Goal: Navigation & Orientation: Understand site structure

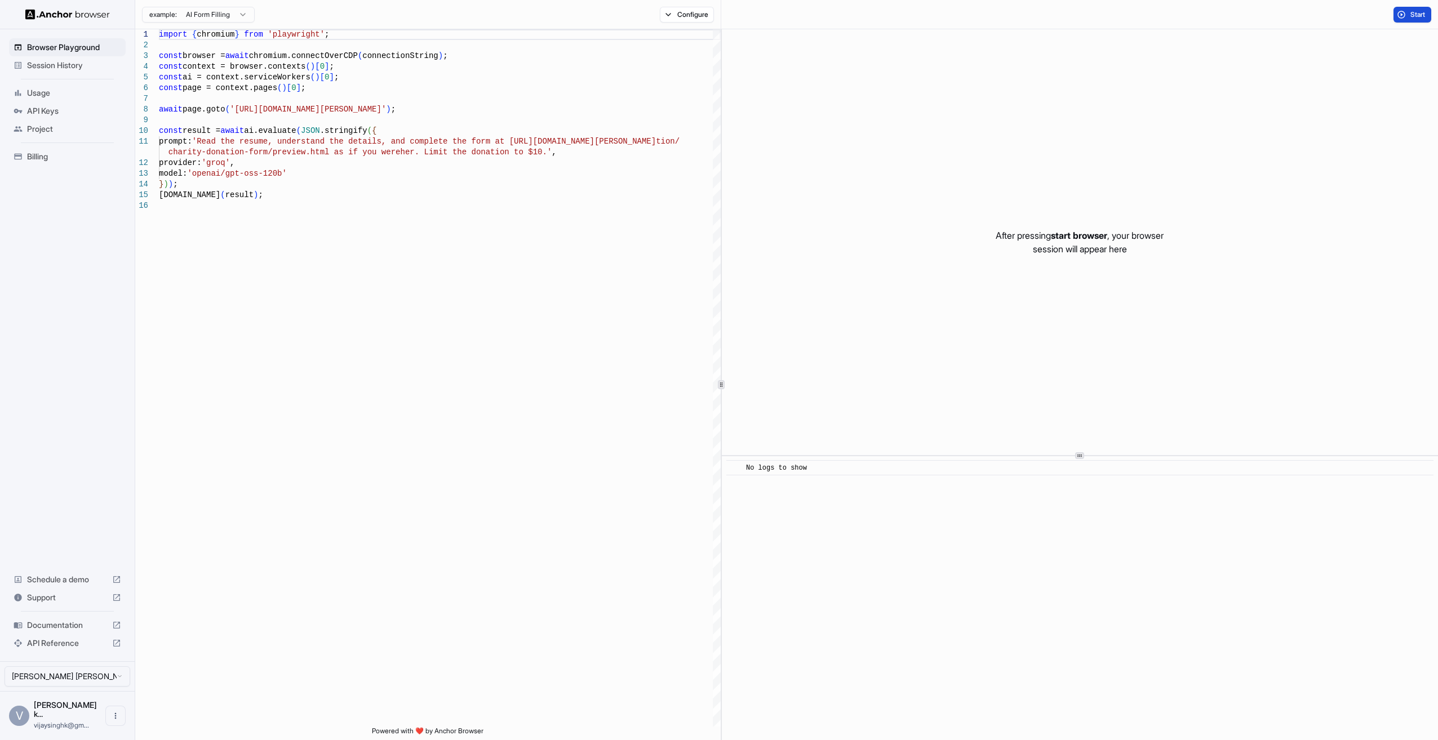
click at [1422, 12] on span "Start" at bounding box center [1418, 14] width 16 height 9
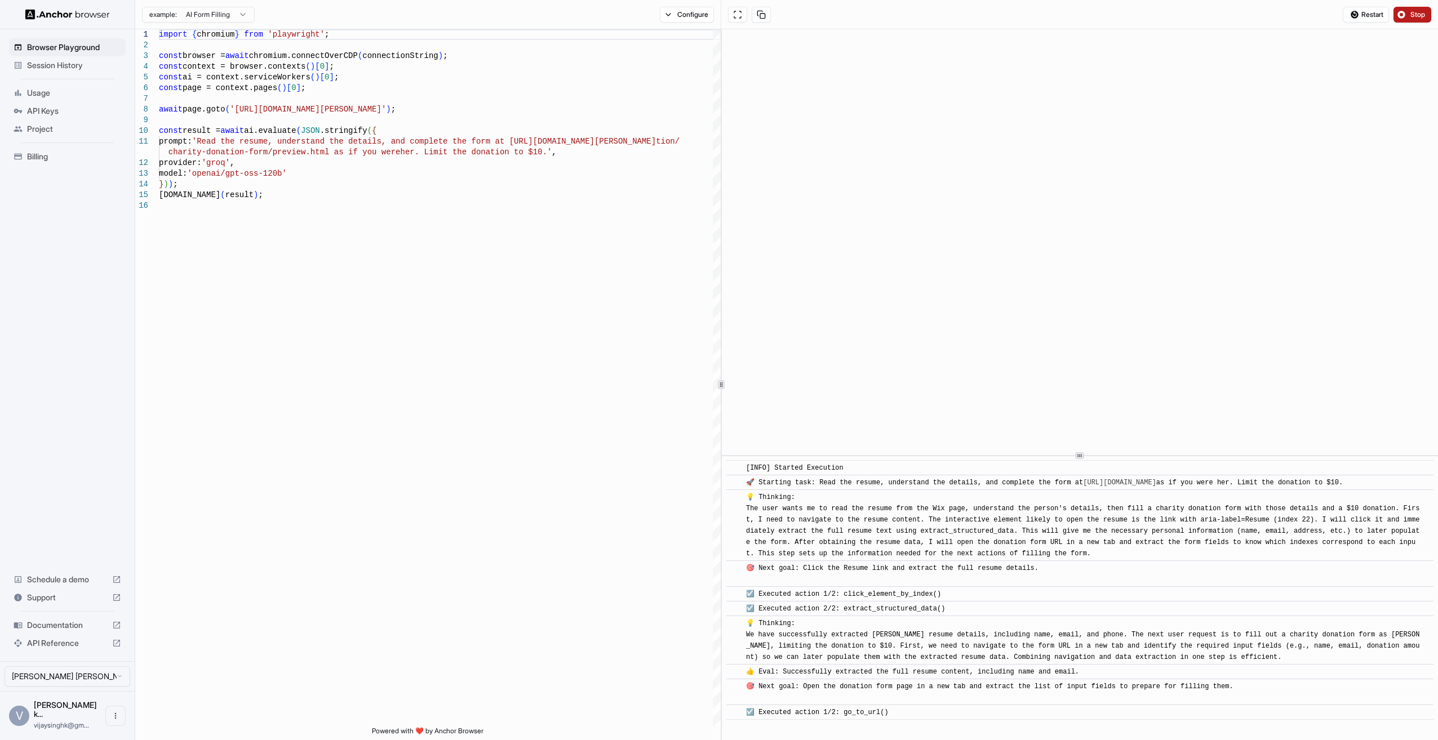
click at [21, 105] on div "API Keys" at bounding box center [67, 111] width 117 height 18
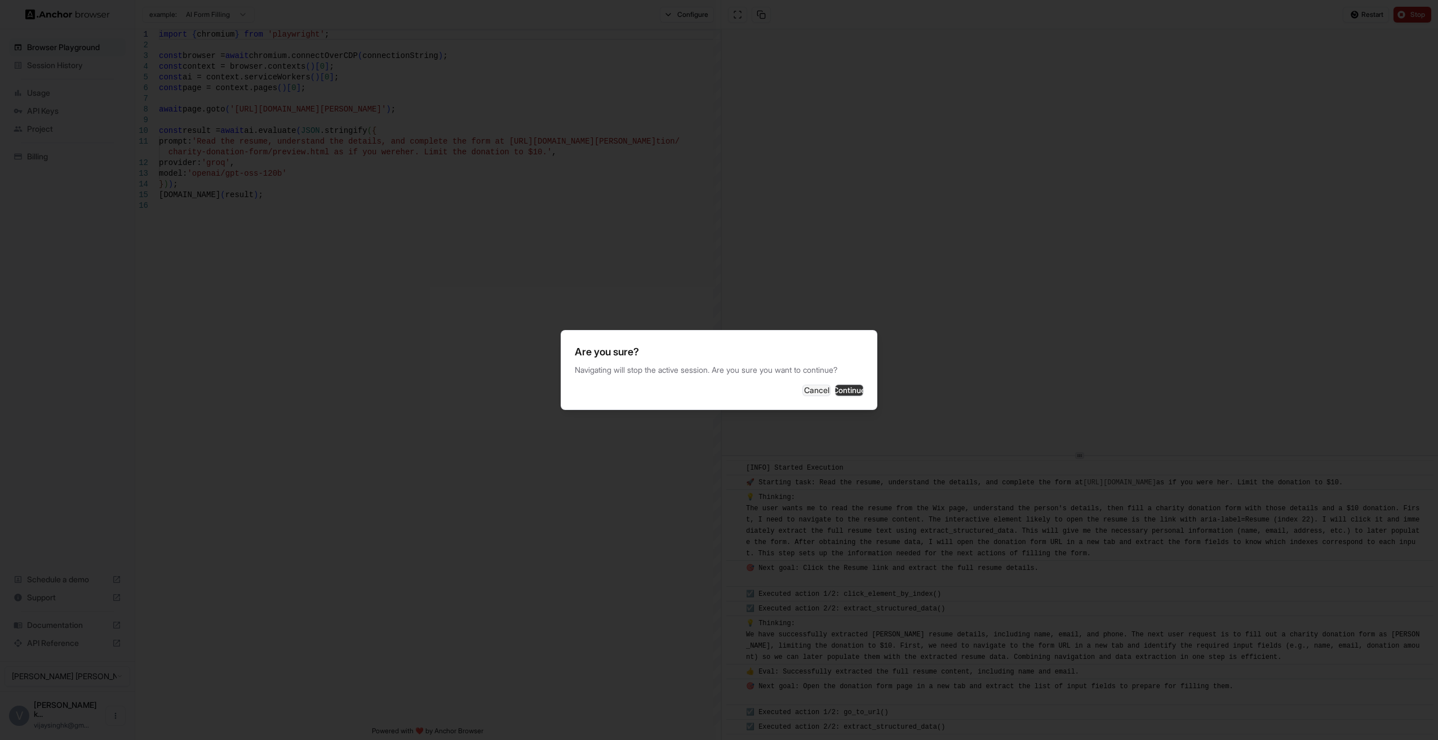
click at [845, 396] on button "Continue" at bounding box center [849, 390] width 28 height 11
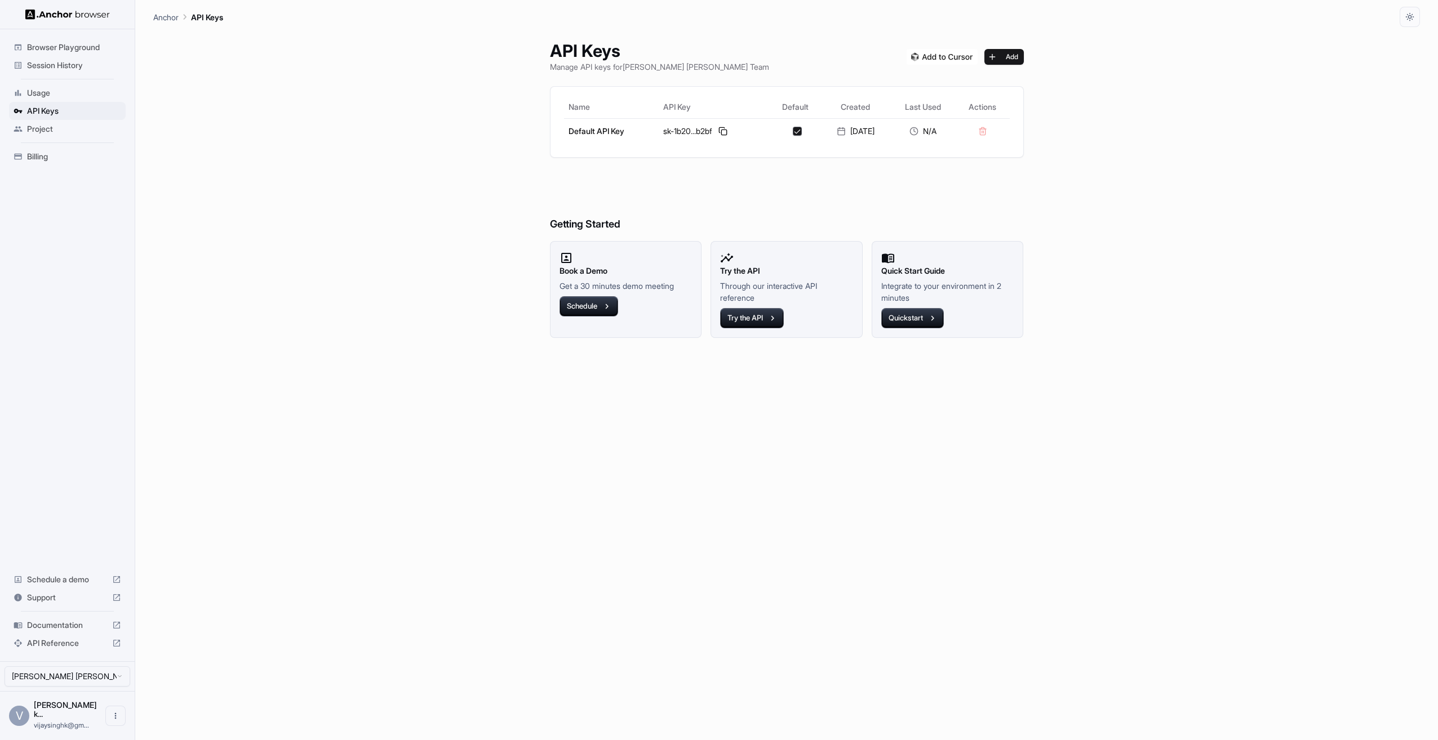
click at [45, 129] on span "Project" at bounding box center [74, 128] width 94 height 11
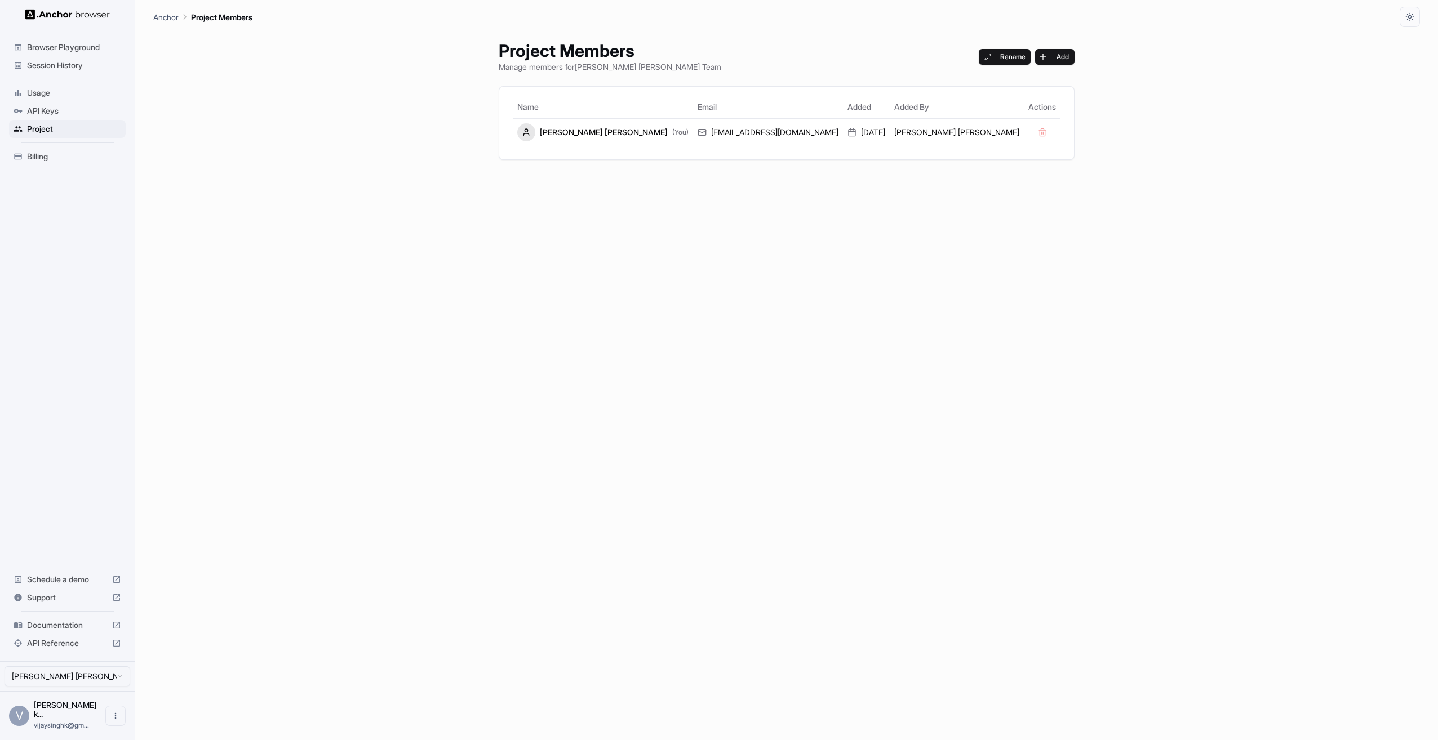
click at [43, 152] on span "Billing" at bounding box center [74, 156] width 94 height 11
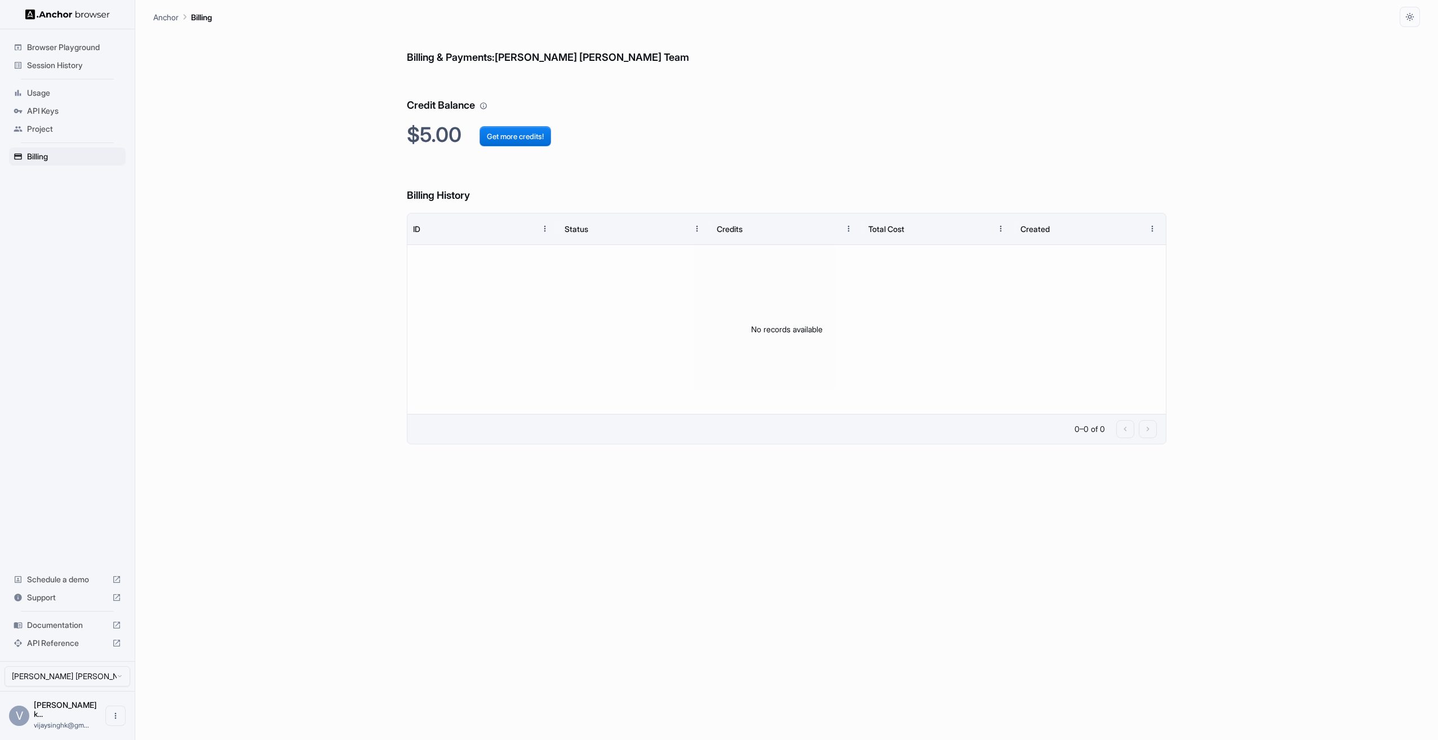
click at [56, 62] on span "Session History" at bounding box center [74, 65] width 94 height 11
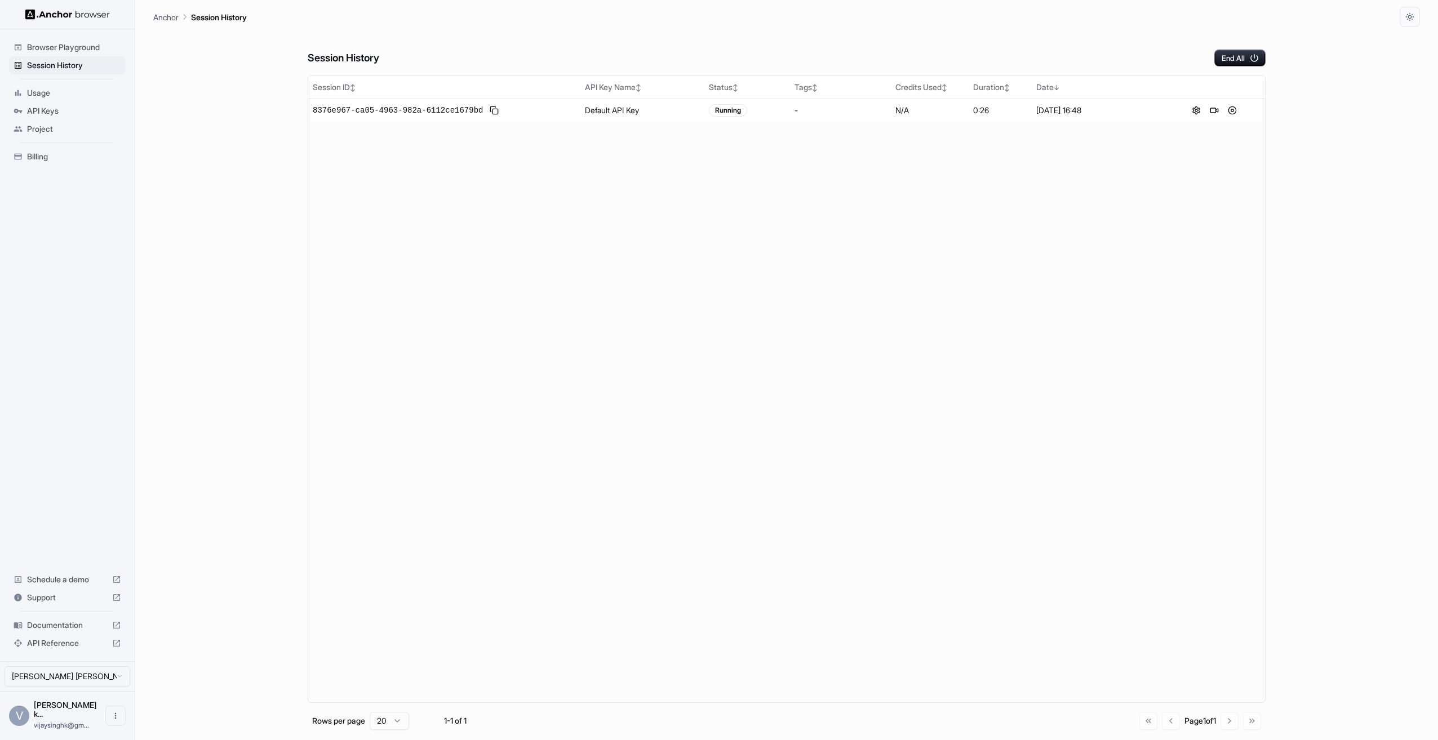
click at [59, 44] on span "Browser Playground" at bounding box center [74, 47] width 94 height 11
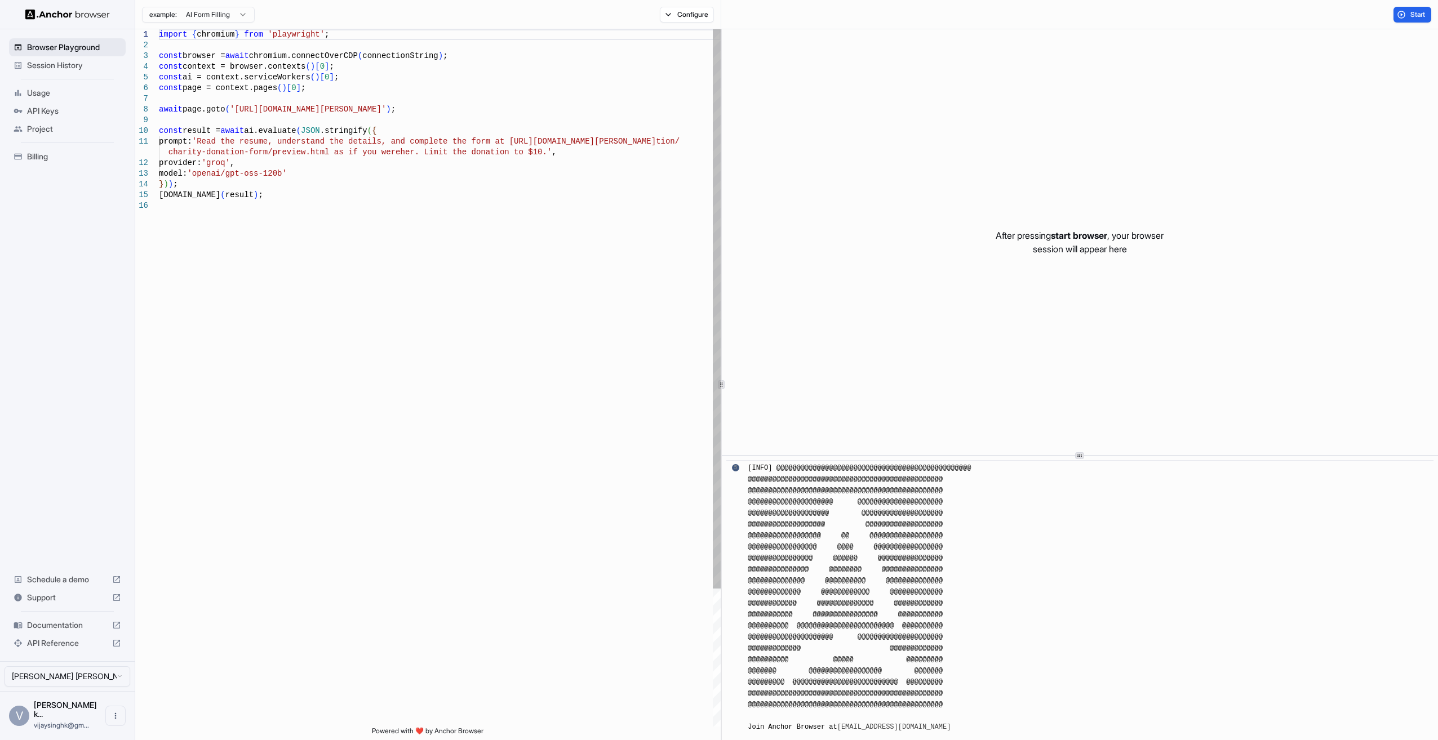
scroll to position [52, 0]
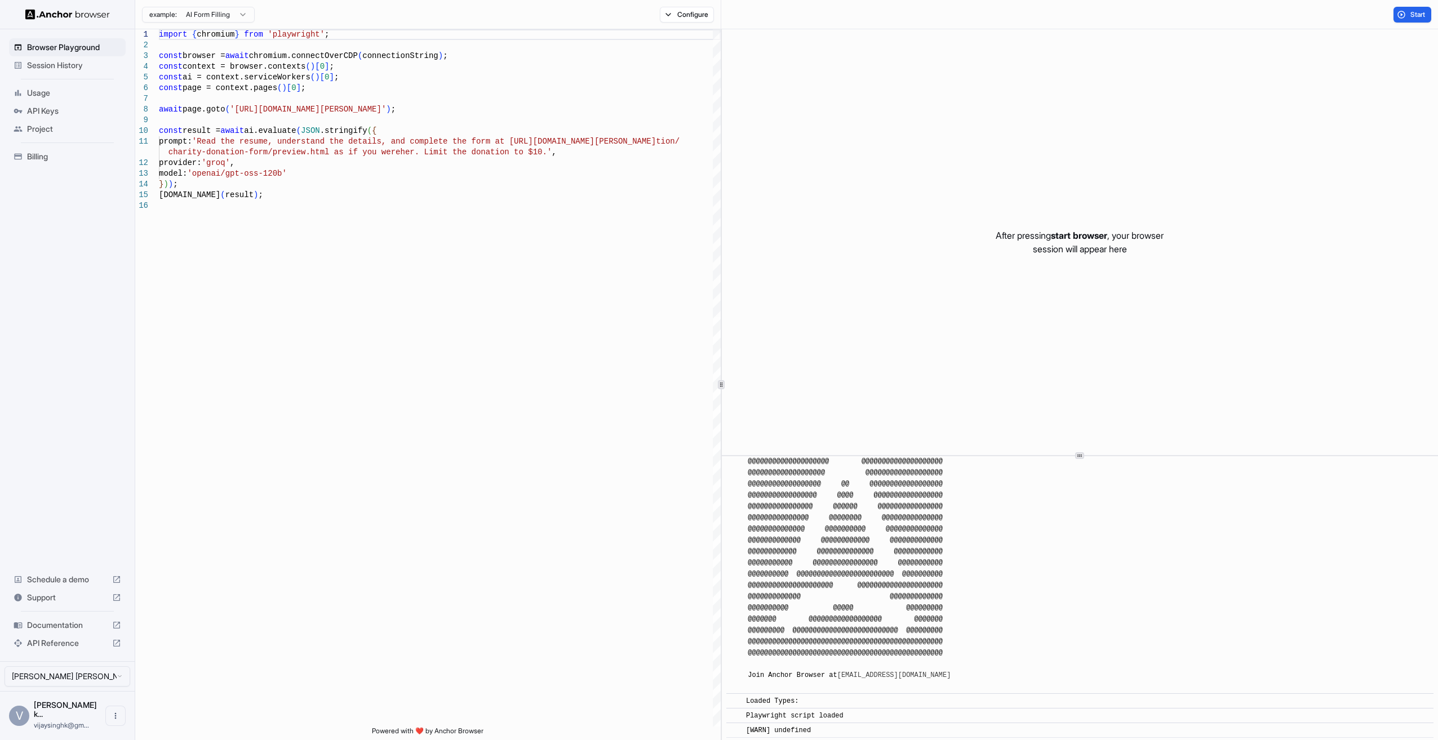
click at [45, 649] on span "API Reference" at bounding box center [67, 643] width 81 height 11
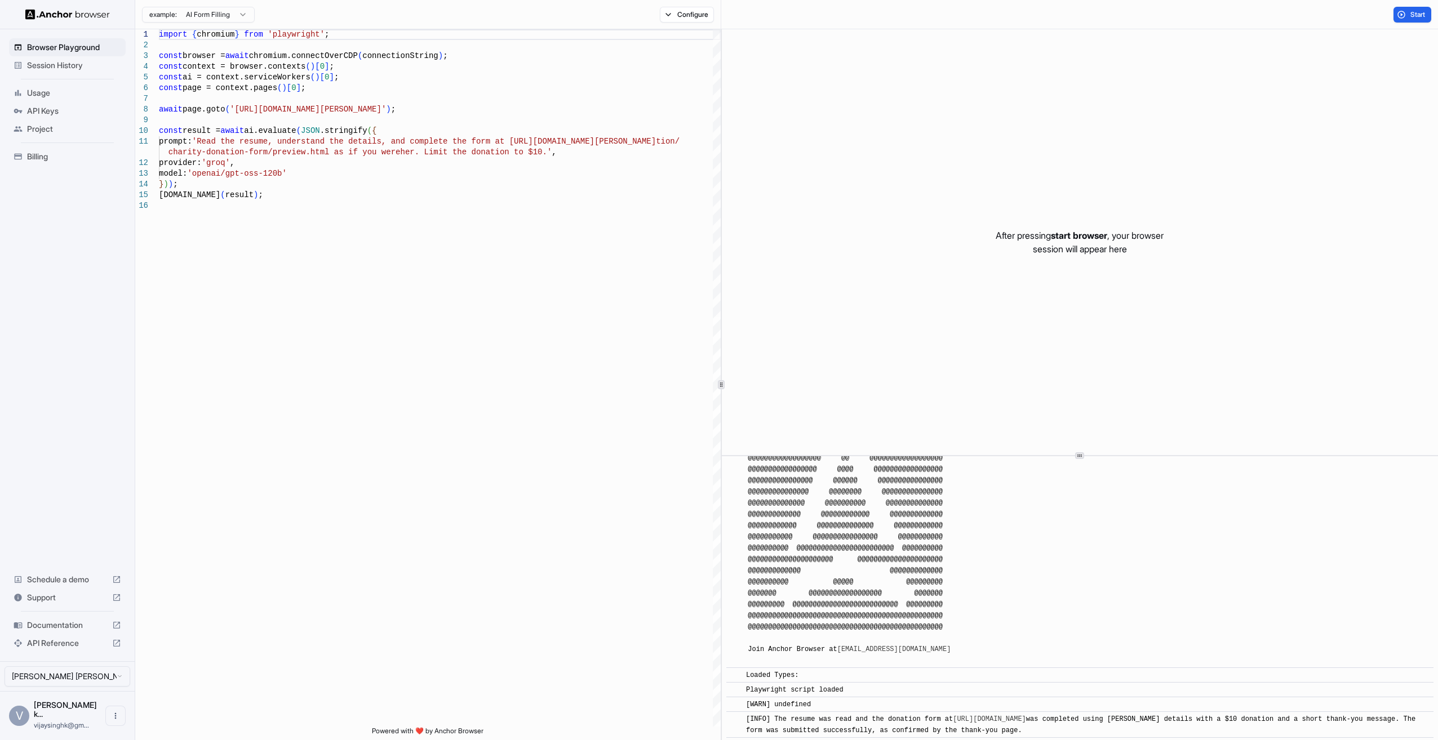
scroll to position [92, 0]
